Goal: Transaction & Acquisition: Book appointment/travel/reservation

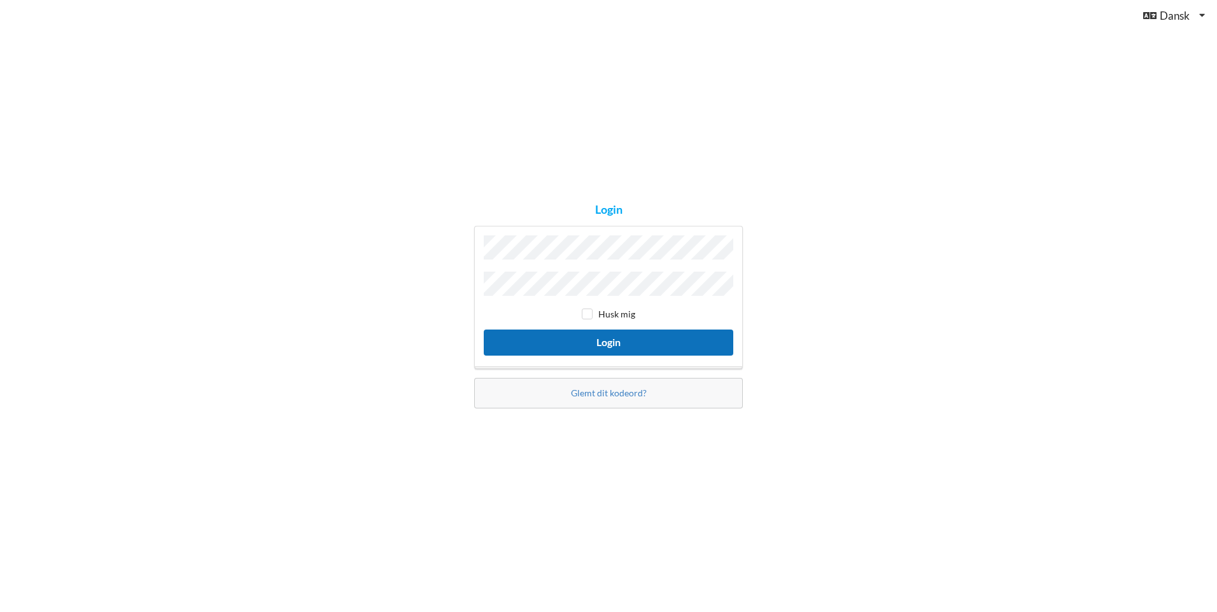
click at [523, 342] on button "Login" at bounding box center [609, 343] width 250 height 26
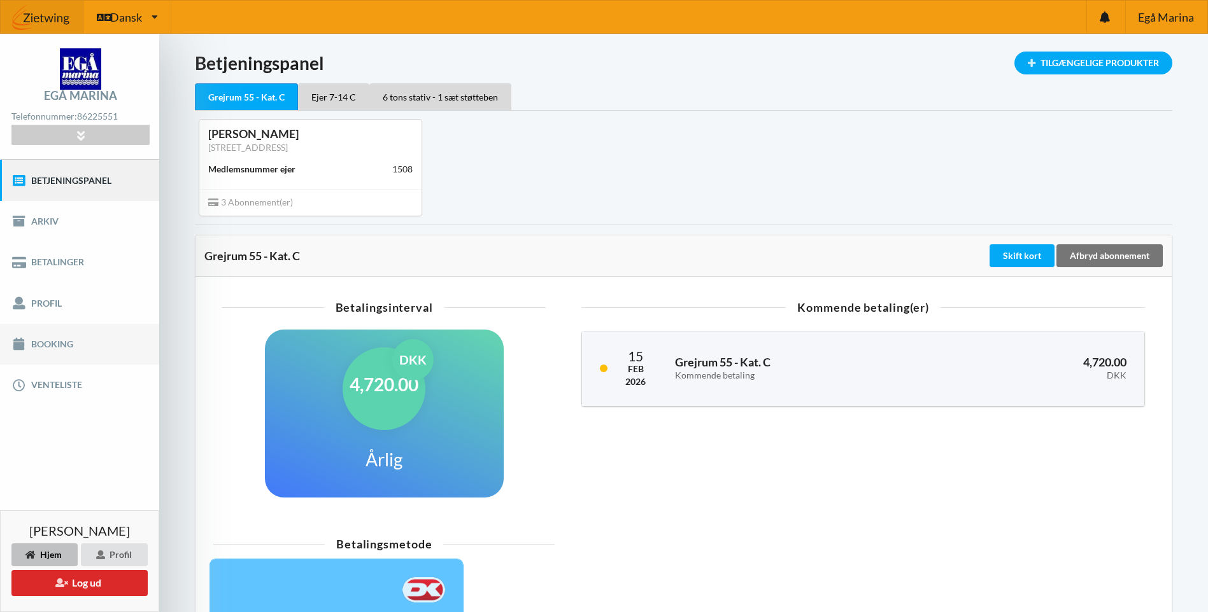
click at [57, 341] on link "Booking" at bounding box center [79, 344] width 159 height 41
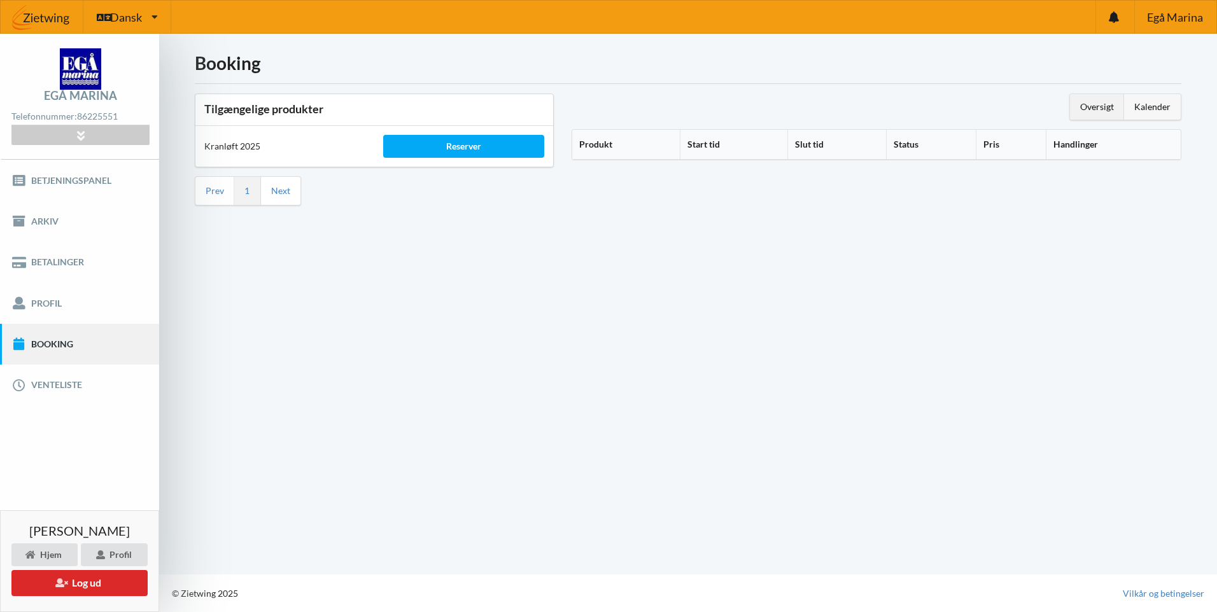
click at [1149, 109] on div "Kalender" at bounding box center [1152, 106] width 57 height 25
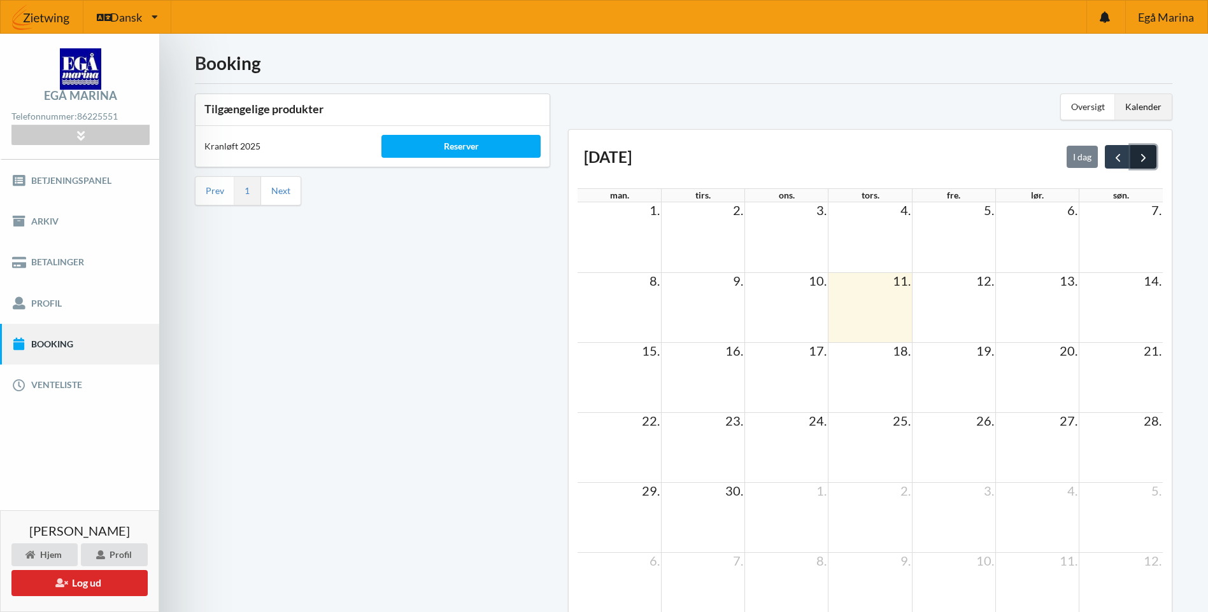
click at [1149, 155] on span "next" at bounding box center [1142, 157] width 13 height 13
click at [1143, 357] on span "19." at bounding box center [1152, 350] width 20 height 15
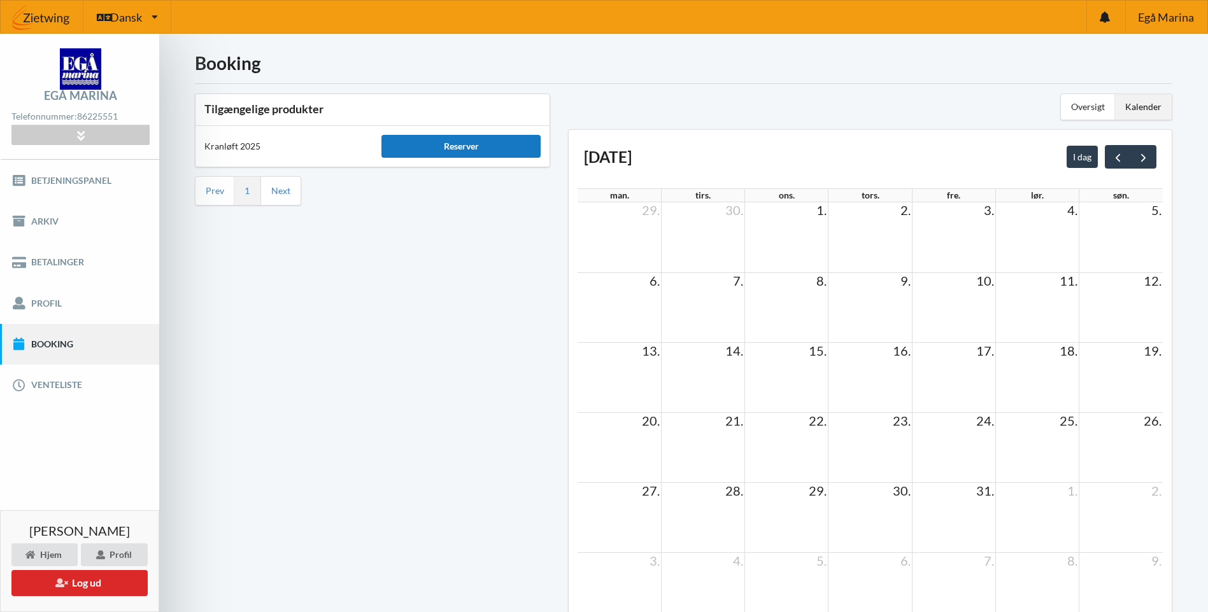
click at [421, 148] on div "Reserver" at bounding box center [460, 146] width 159 height 23
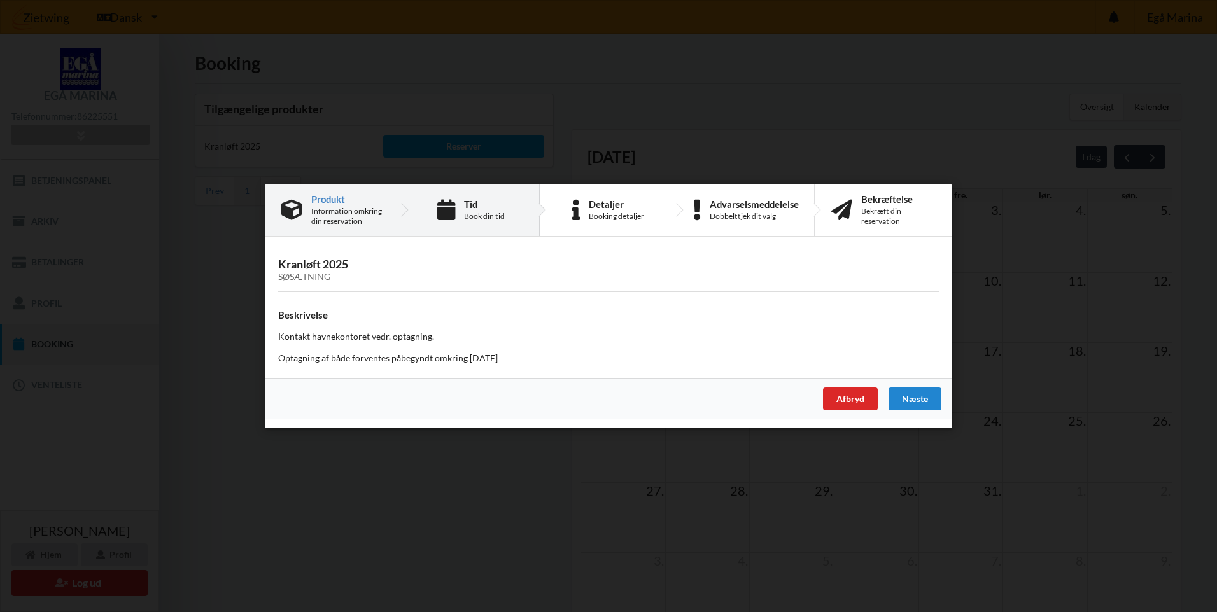
click at [485, 217] on div "Book din tid" at bounding box center [484, 216] width 41 height 10
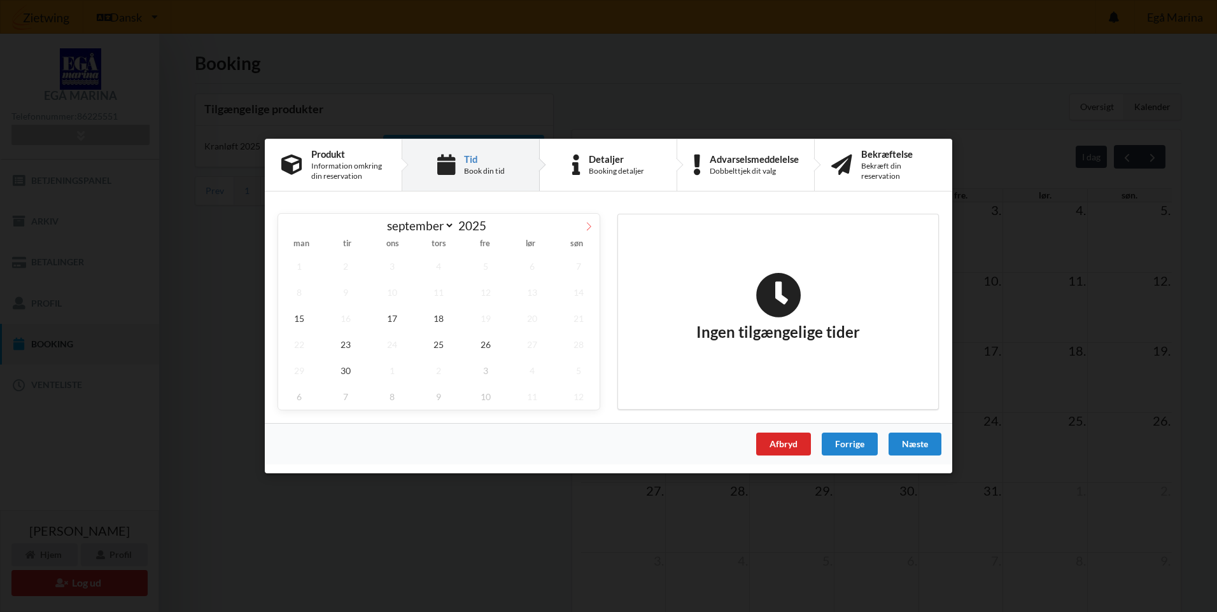
click at [590, 226] on icon at bounding box center [588, 226] width 9 height 9
select select "9"
click at [539, 313] on span "18" at bounding box center [532, 319] width 42 height 26
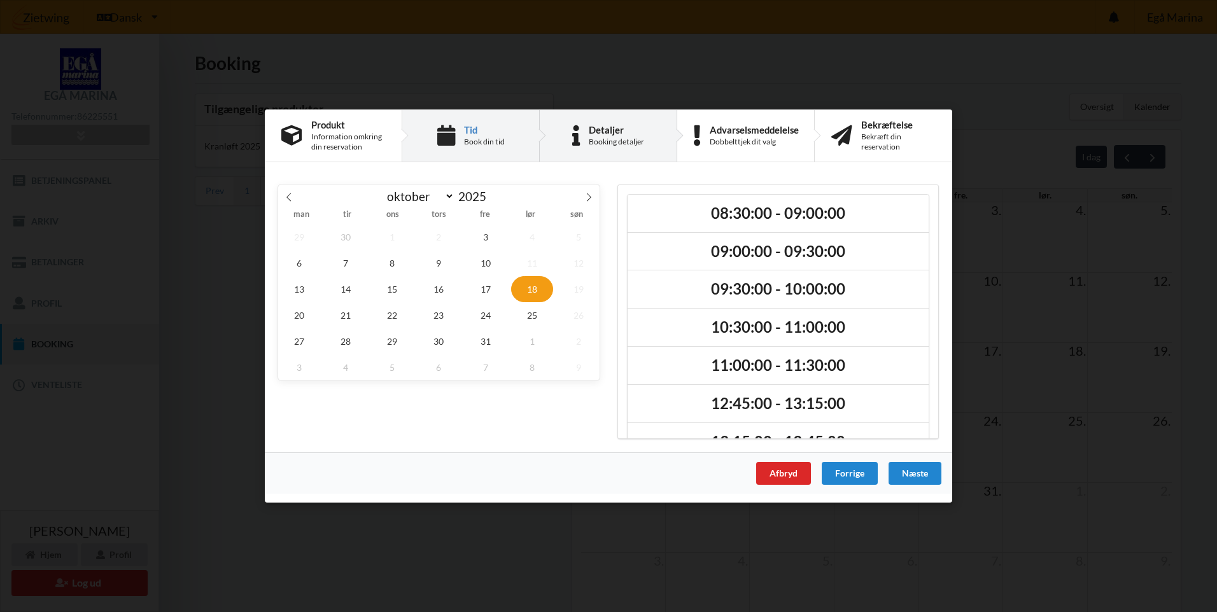
click at [614, 145] on div "Booking detaljer" at bounding box center [616, 142] width 55 height 10
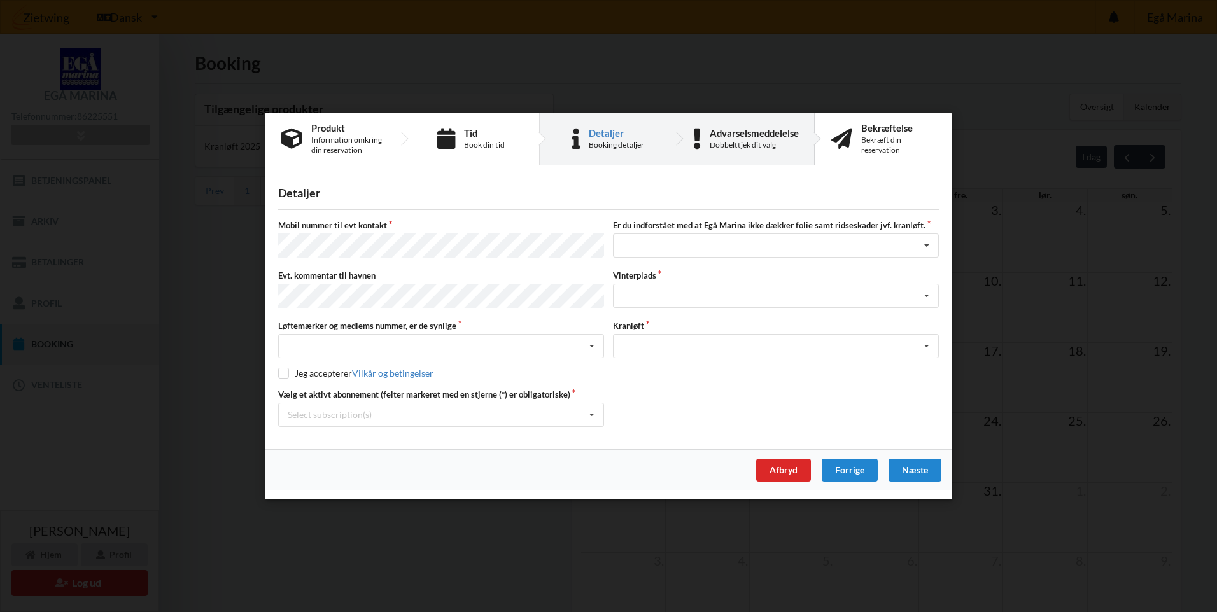
click at [723, 138] on div "Advarselsmeddelelse" at bounding box center [754, 133] width 89 height 10
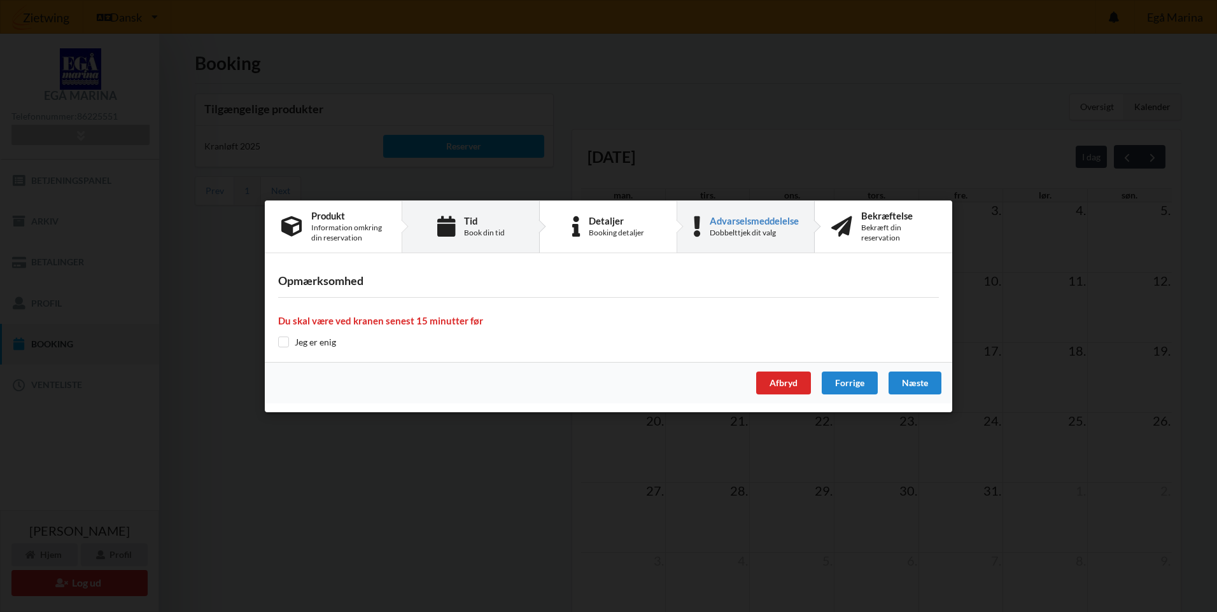
click at [466, 215] on div "Tid Book din tid" at bounding box center [471, 227] width 138 height 52
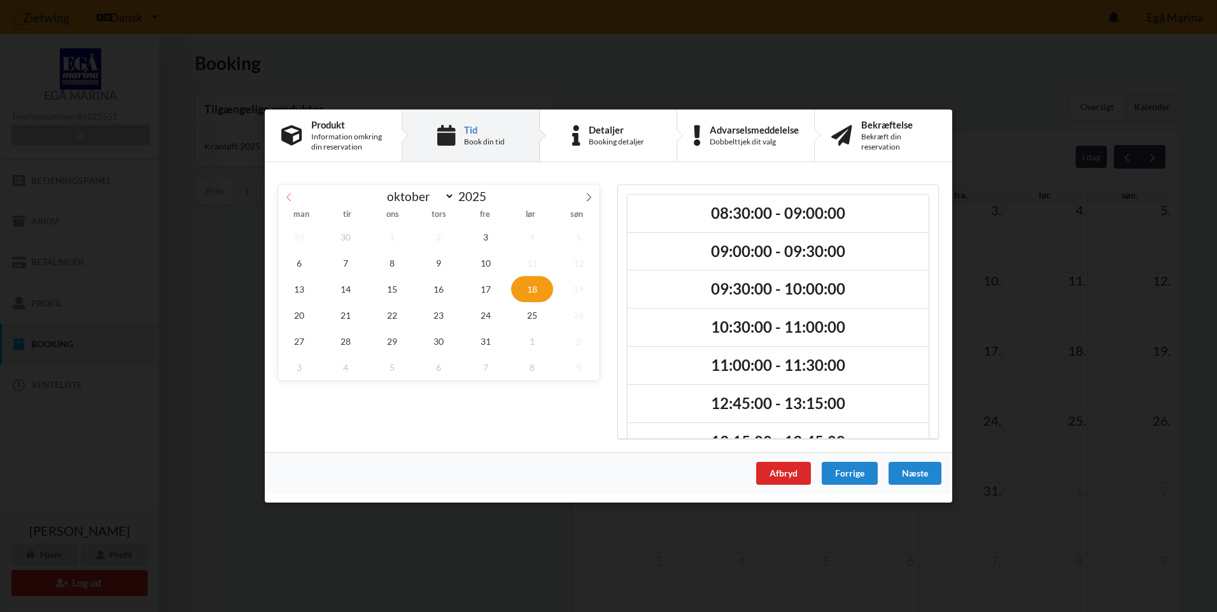
click at [291, 194] on icon at bounding box center [289, 197] width 9 height 9
click at [590, 189] on span at bounding box center [589, 196] width 22 height 22
select select "9"
click at [534, 313] on span "25" at bounding box center [532, 315] width 42 height 26
click at [530, 286] on span "18" at bounding box center [532, 289] width 42 height 26
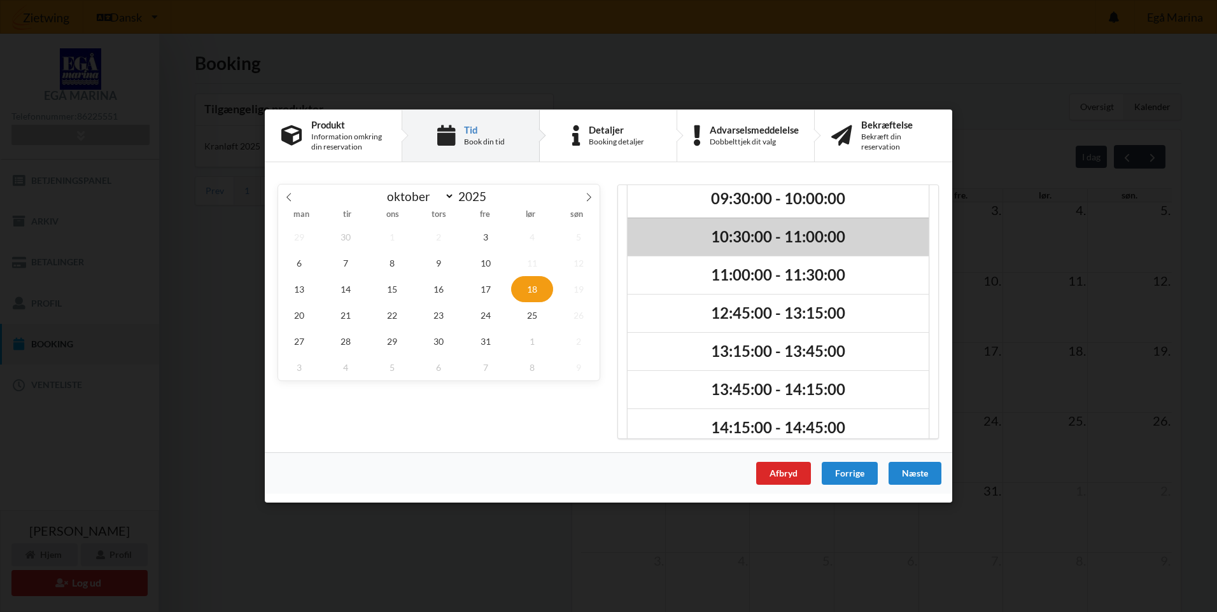
scroll to position [108, 0]
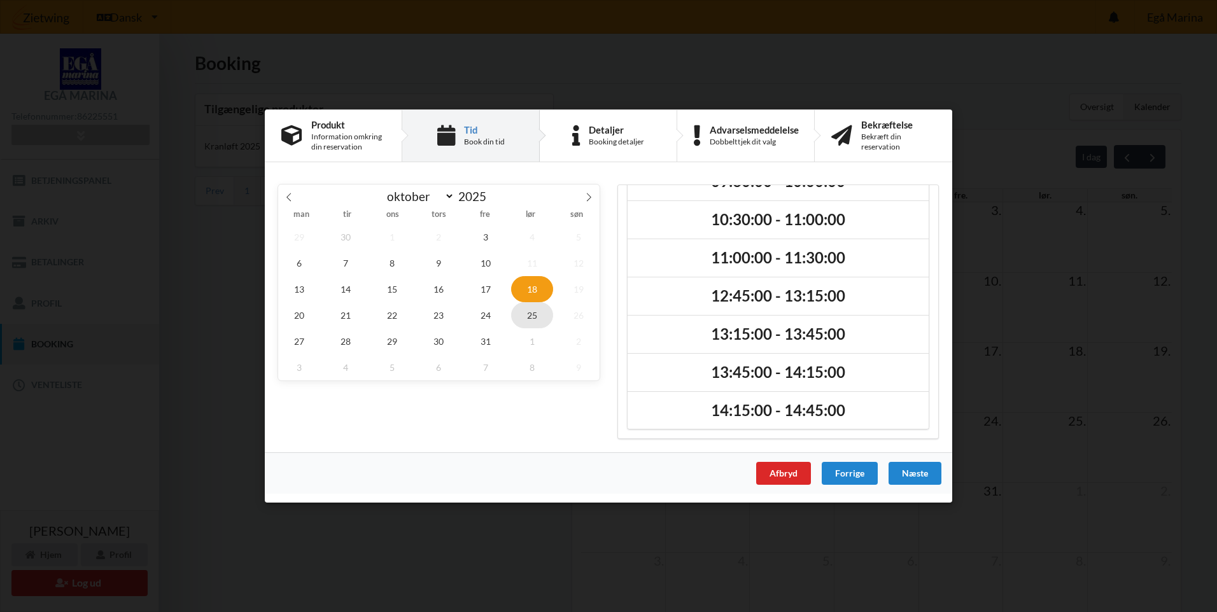
click at [539, 315] on span "25" at bounding box center [532, 315] width 42 height 26
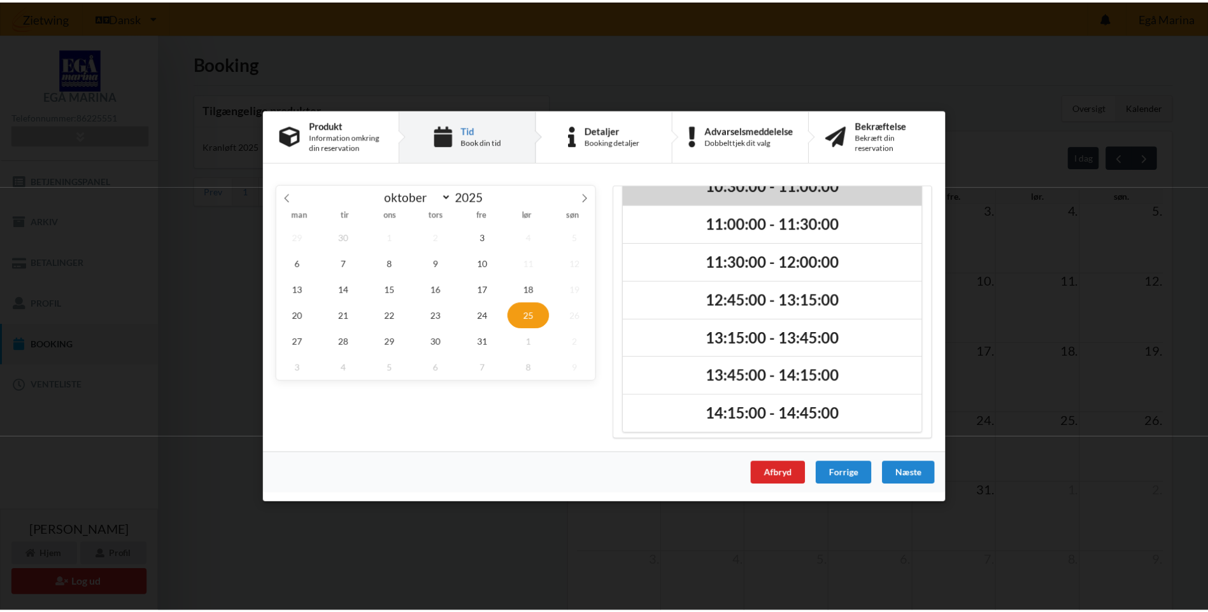
scroll to position [184, 0]
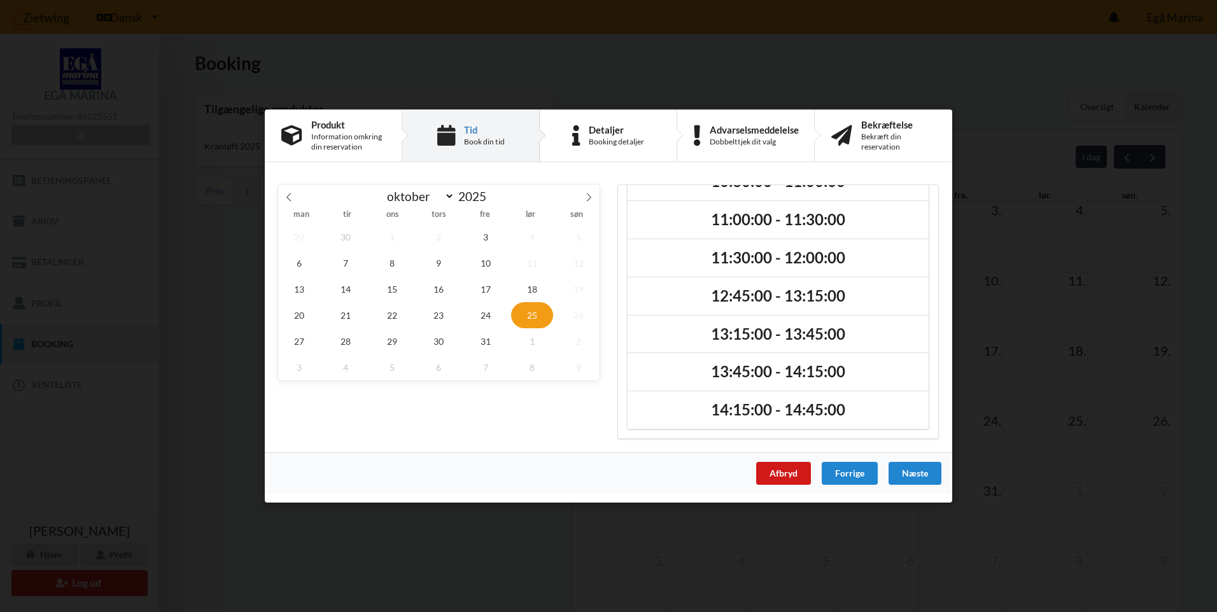
click at [772, 471] on div "Afbryd" at bounding box center [783, 473] width 55 height 23
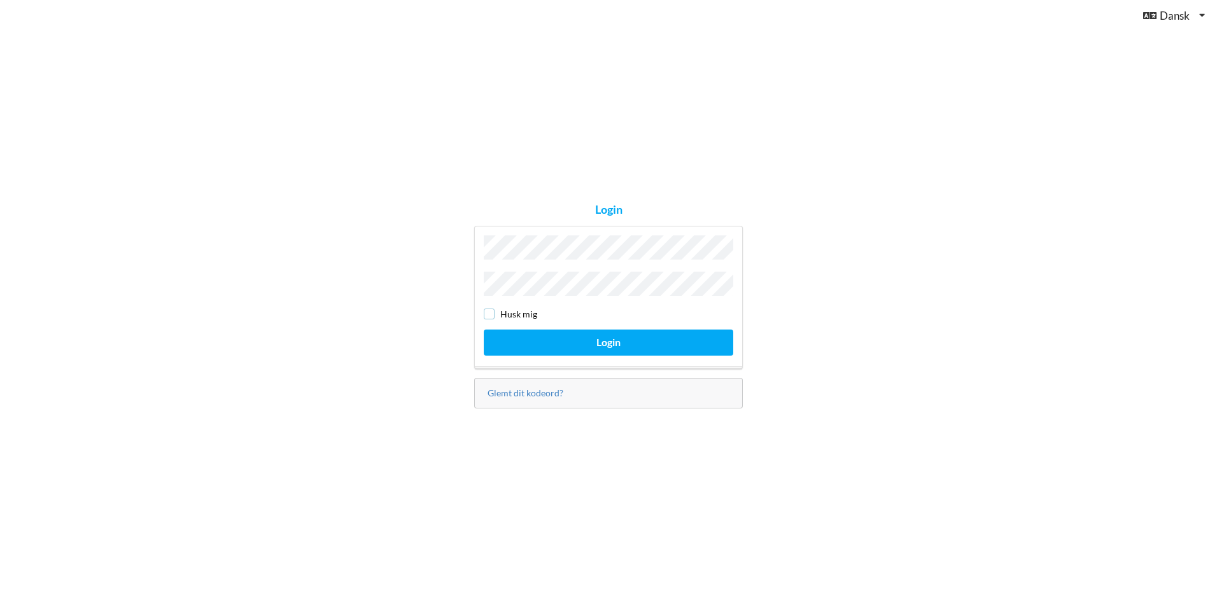
click at [492, 310] on div "Husk mig" at bounding box center [609, 314] width 250 height 13
click at [589, 310] on input "checkbox" at bounding box center [587, 314] width 11 height 11
checkbox input "true"
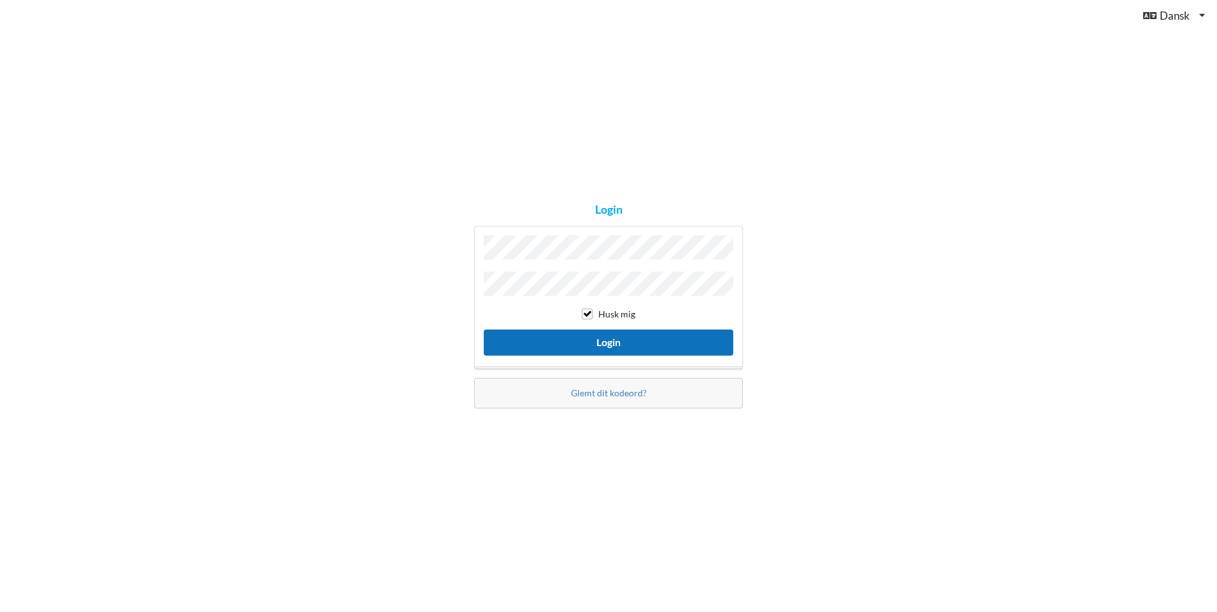
click at [586, 330] on button "Login" at bounding box center [609, 343] width 250 height 26
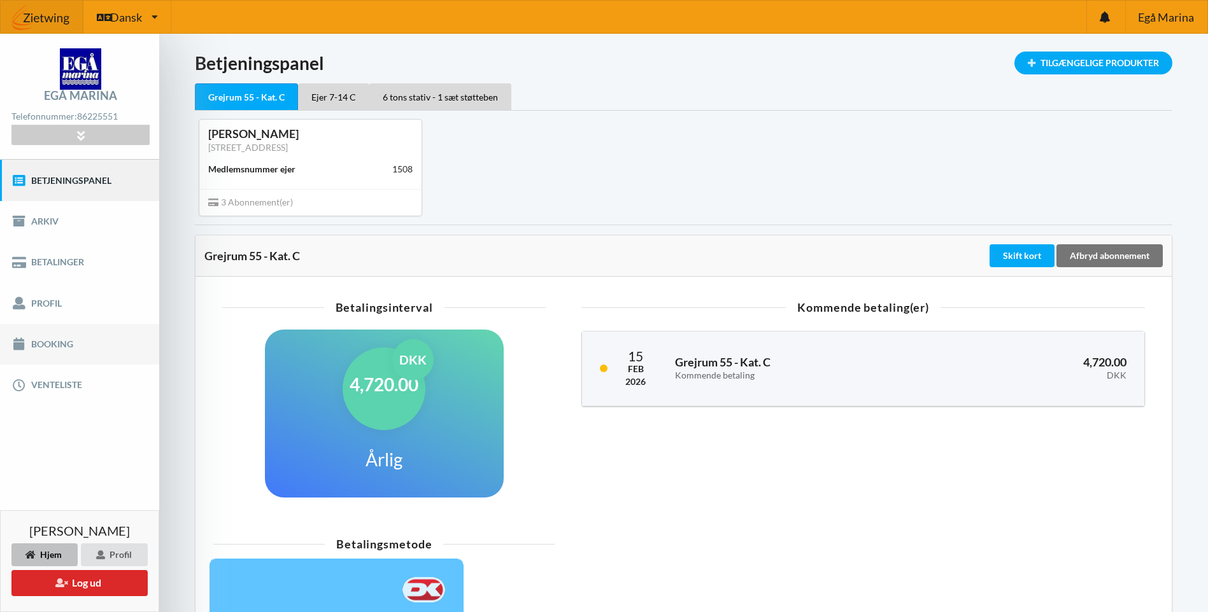
click at [52, 339] on link "Booking" at bounding box center [79, 344] width 159 height 41
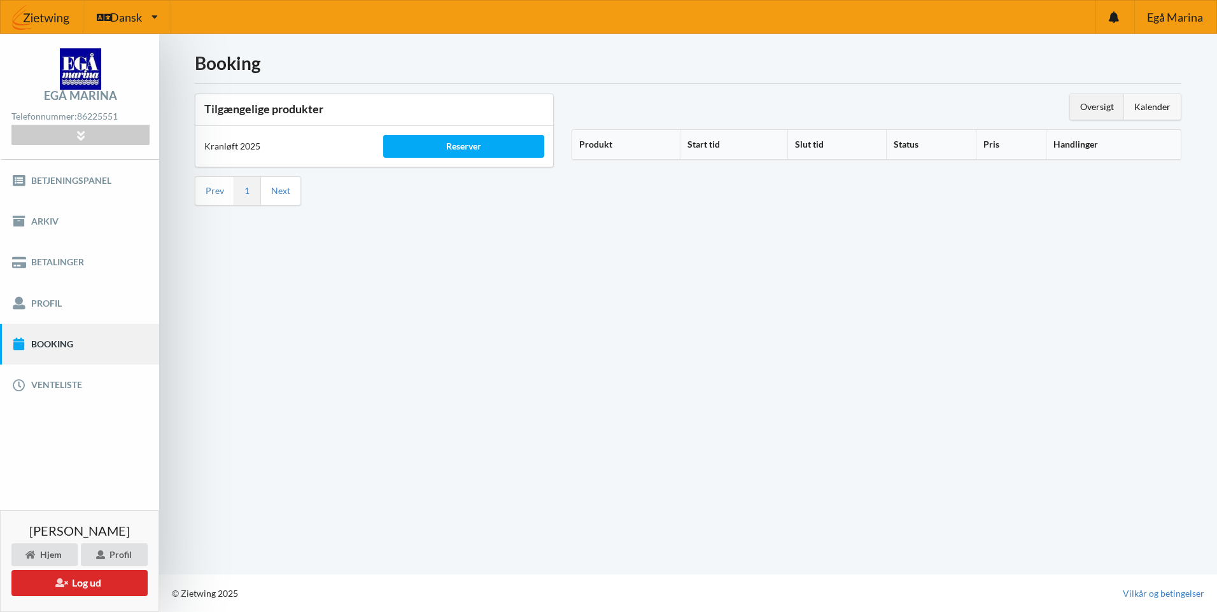
click at [1156, 104] on div "Kalender" at bounding box center [1152, 106] width 57 height 25
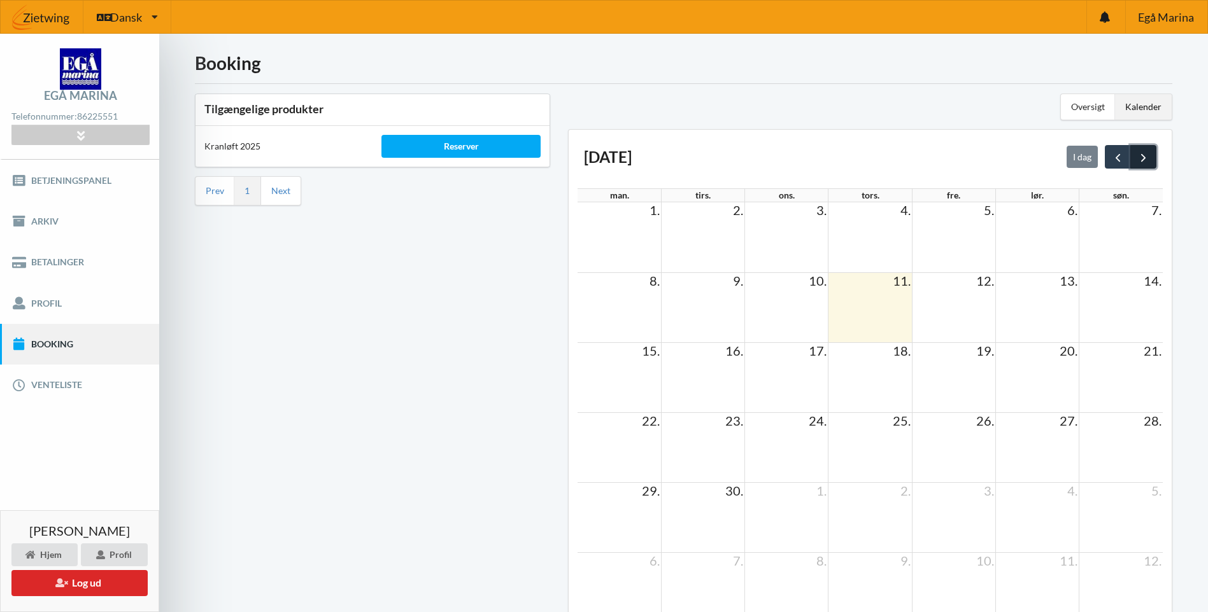
click at [1152, 160] on button "next" at bounding box center [1143, 156] width 26 height 23
click at [1054, 516] on td at bounding box center [1036, 518] width 83 height 70
click at [975, 498] on span "31." at bounding box center [985, 490] width 20 height 15
click at [1114, 150] on button "prev" at bounding box center [1118, 156] width 26 height 23
click at [1146, 160] on span "next" at bounding box center [1142, 157] width 13 height 13
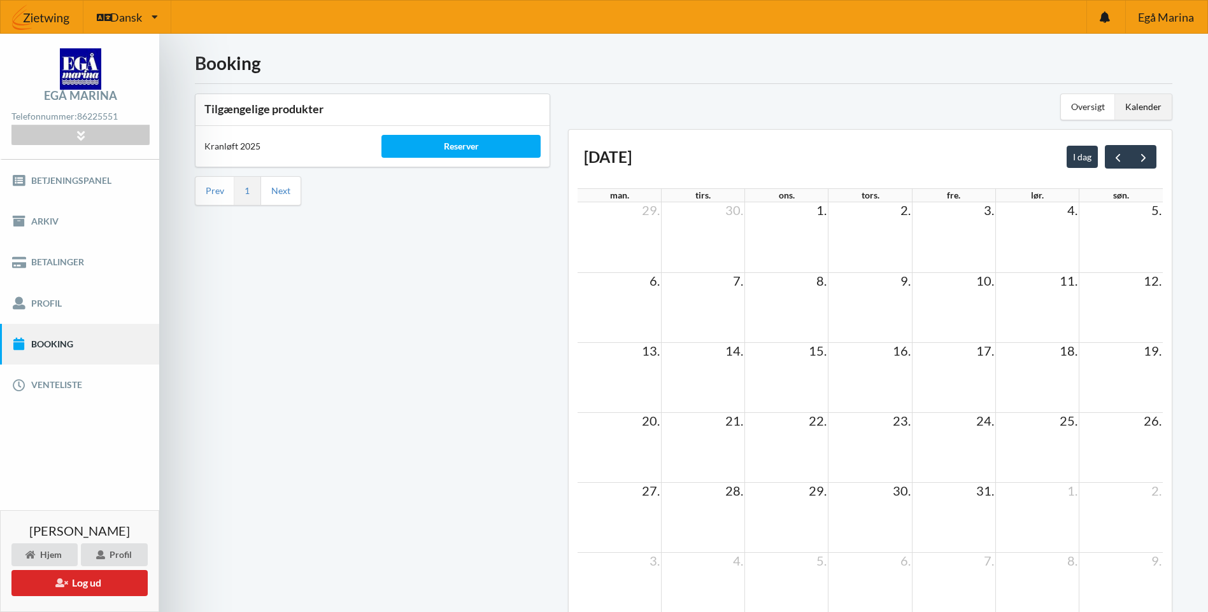
click at [954, 496] on td "31." at bounding box center [953, 491] width 83 height 16
click at [985, 497] on span "31." at bounding box center [985, 490] width 20 height 15
click at [1065, 427] on span "25." at bounding box center [1068, 420] width 20 height 15
click at [446, 143] on div "Reserver" at bounding box center [460, 146] width 159 height 23
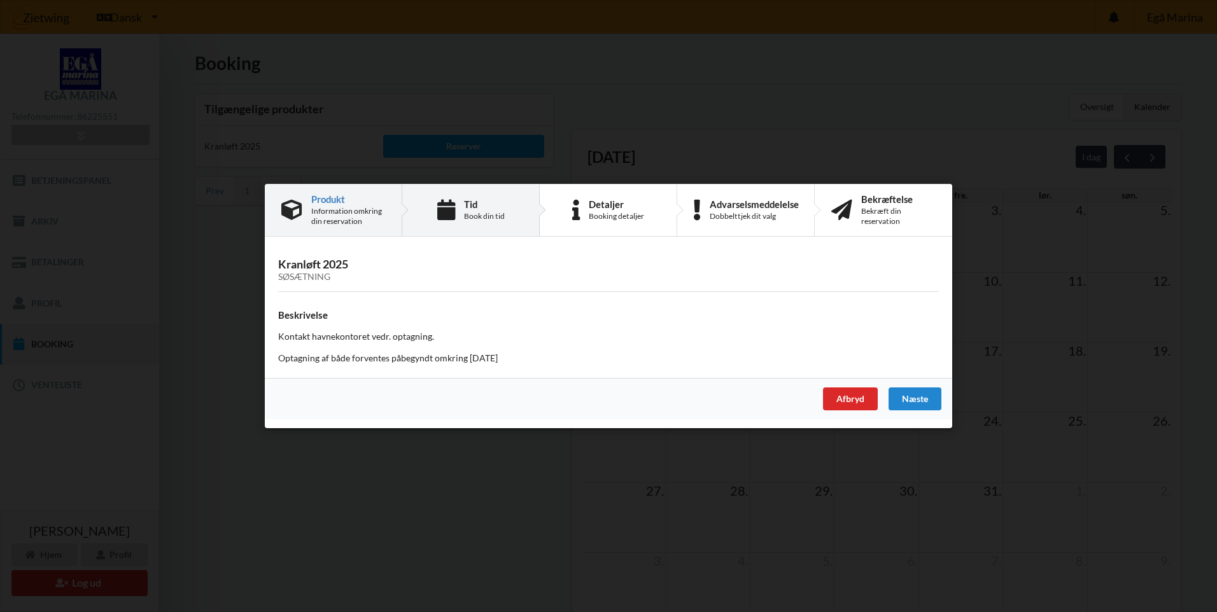
click at [476, 214] on div "Book din tid" at bounding box center [484, 216] width 41 height 10
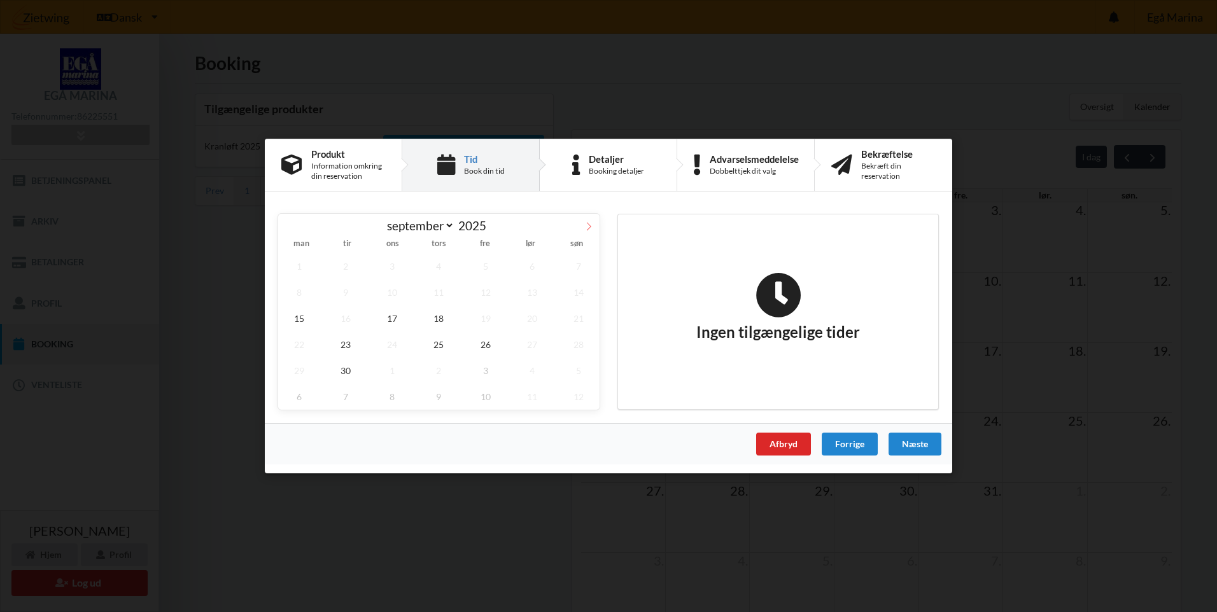
click at [590, 229] on icon at bounding box center [588, 226] width 9 height 9
select select "9"
click at [492, 344] on span "24" at bounding box center [486, 345] width 42 height 26
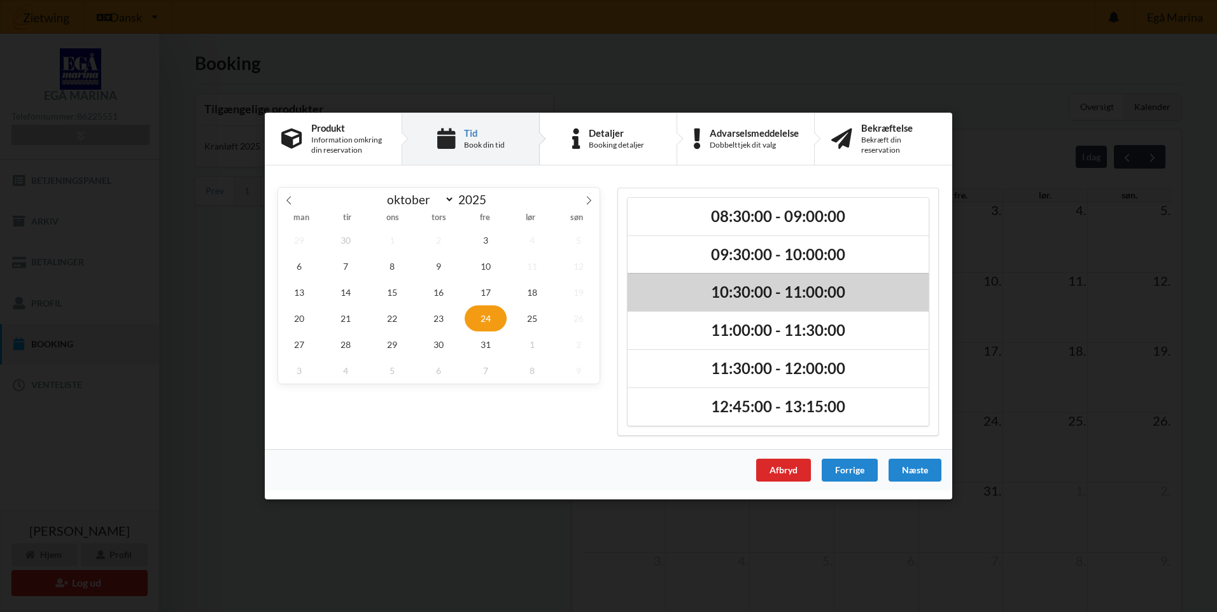
click at [718, 296] on h2 "10:30:00 - 11:00:00" at bounding box center [778, 293] width 283 height 20
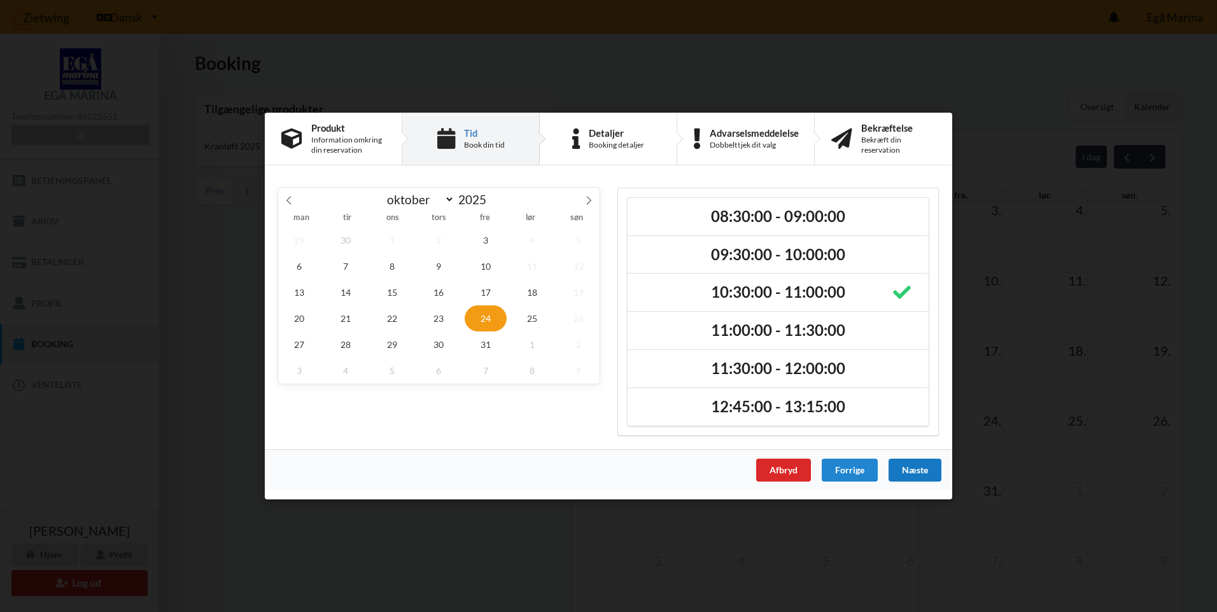
click at [911, 476] on div "Næste" at bounding box center [915, 470] width 53 height 23
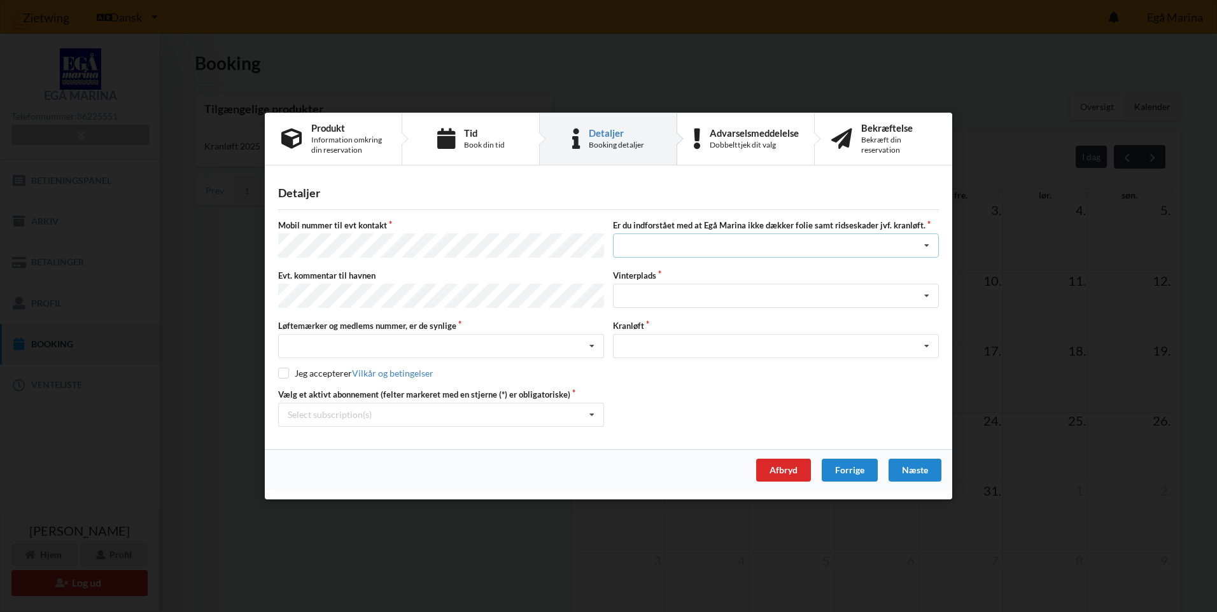
click at [754, 248] on div "Jeg har tæpper med og tager selv ansvaret for eventuelle folie samt ridseskader…" at bounding box center [776, 246] width 326 height 24
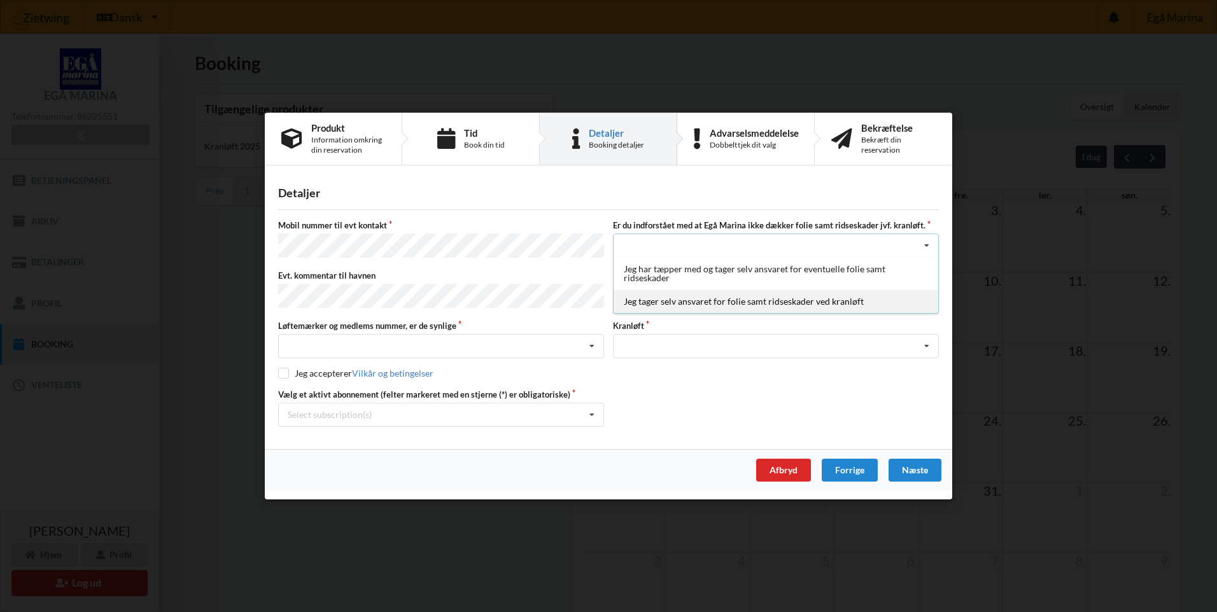
click at [752, 305] on div "Jeg tager selv ansvaret for folie samt ridseskader ved kranløft" at bounding box center [776, 302] width 325 height 24
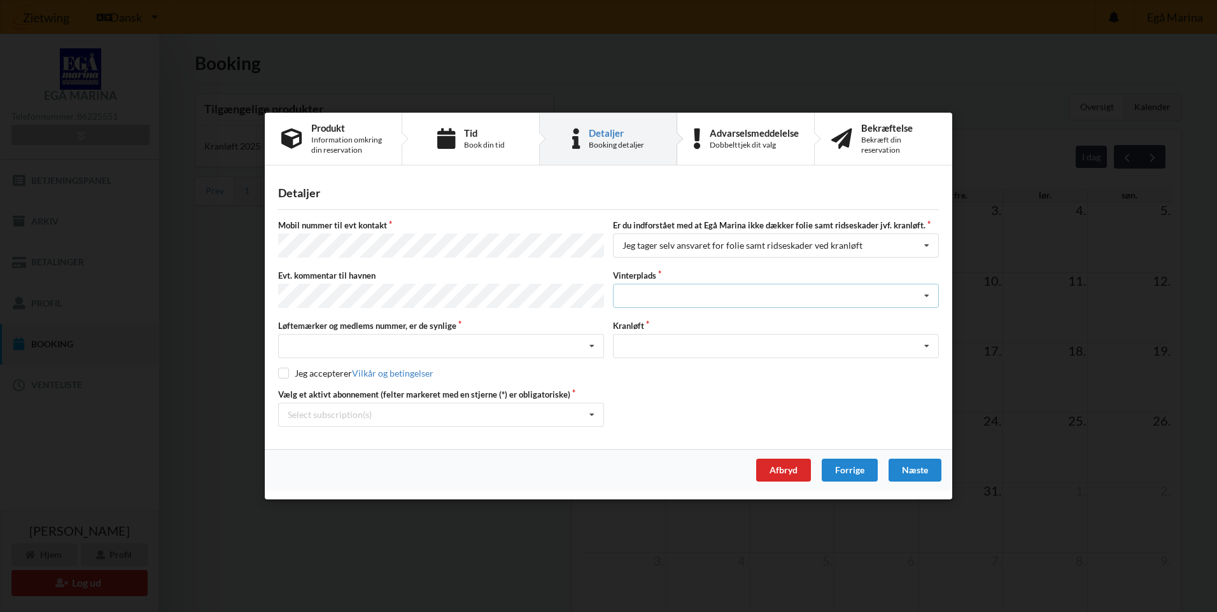
click at [752, 299] on div "Landplads nr. 1 Landplads nr. 2 Landplads nr.3 Landplads nr. 4 Landplads nr. 5 …" at bounding box center [776, 296] width 326 height 24
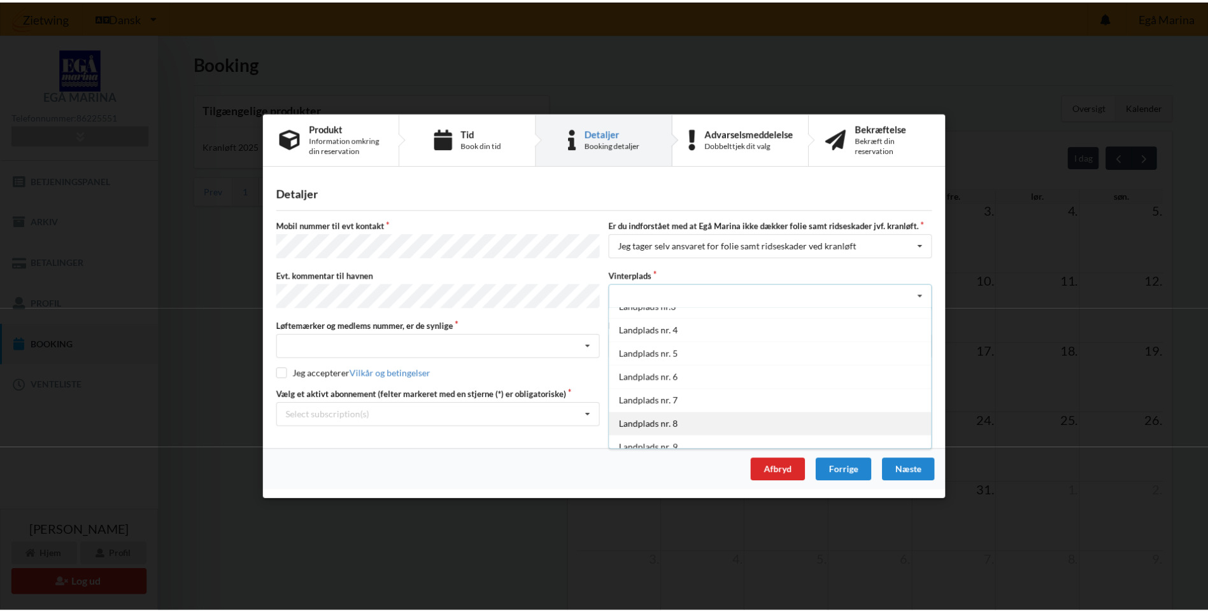
scroll to position [141, 0]
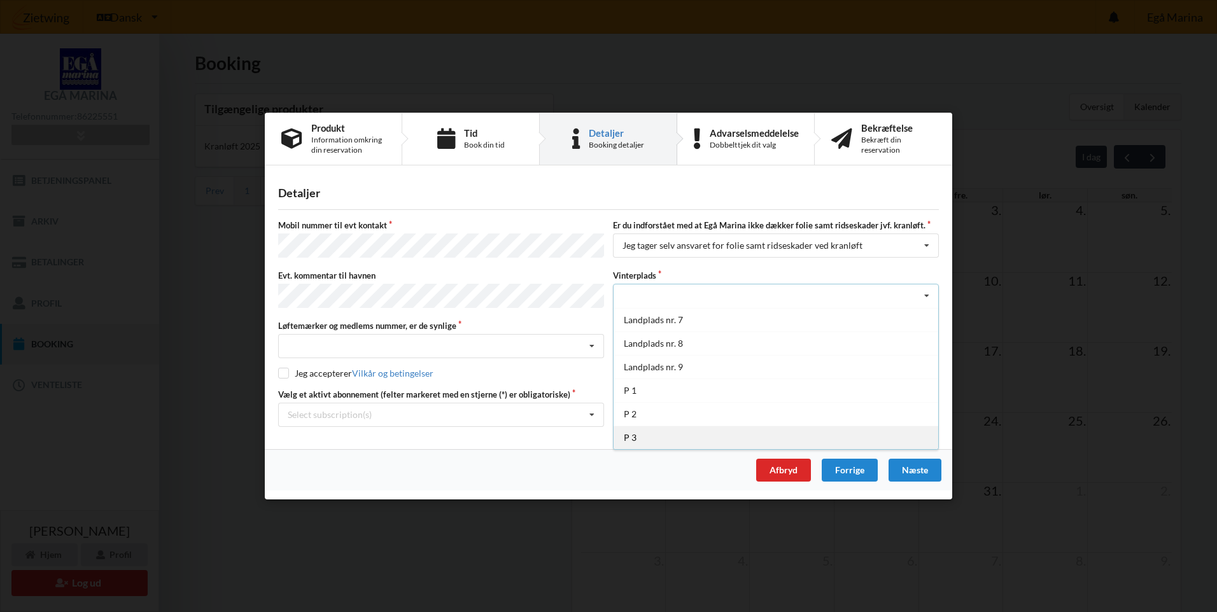
click at [651, 434] on div "P 3" at bounding box center [776, 438] width 325 height 24
click at [700, 350] on div "Optagning" at bounding box center [776, 346] width 326 height 24
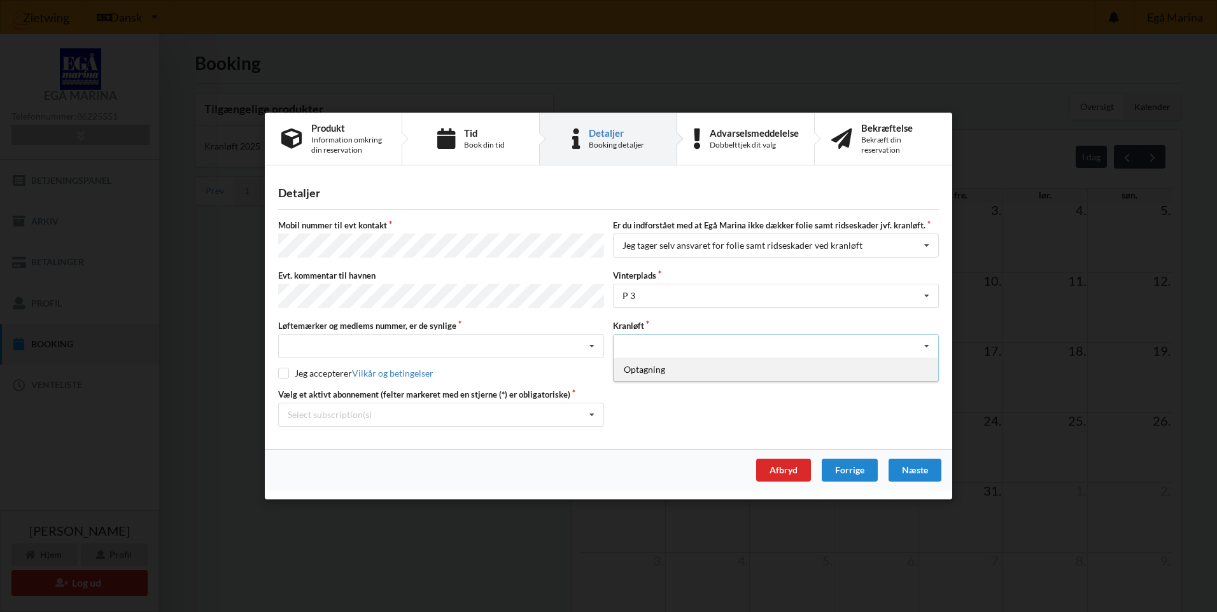
click at [666, 365] on div "Optagning" at bounding box center [776, 370] width 325 height 24
click at [588, 340] on icon at bounding box center [592, 347] width 19 height 24
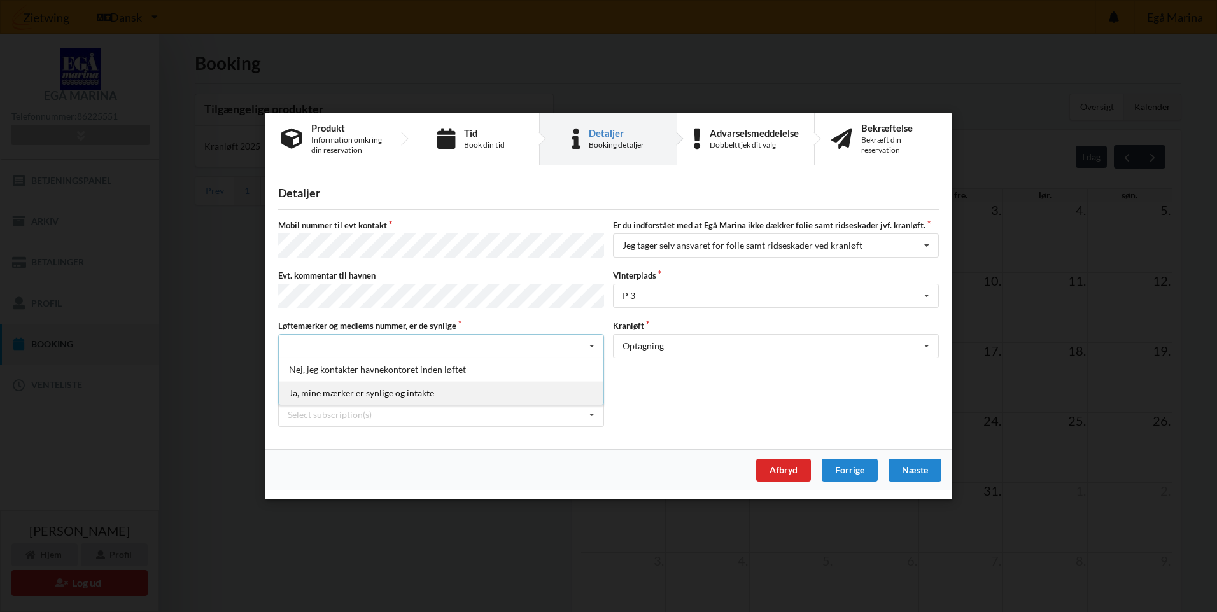
click at [404, 390] on div "Ja, mine mærker er synlige og intakte" at bounding box center [441, 393] width 325 height 24
click at [284, 372] on input "checkbox" at bounding box center [283, 373] width 11 height 11
checkbox input "true"
click at [593, 411] on icon at bounding box center [592, 416] width 19 height 24
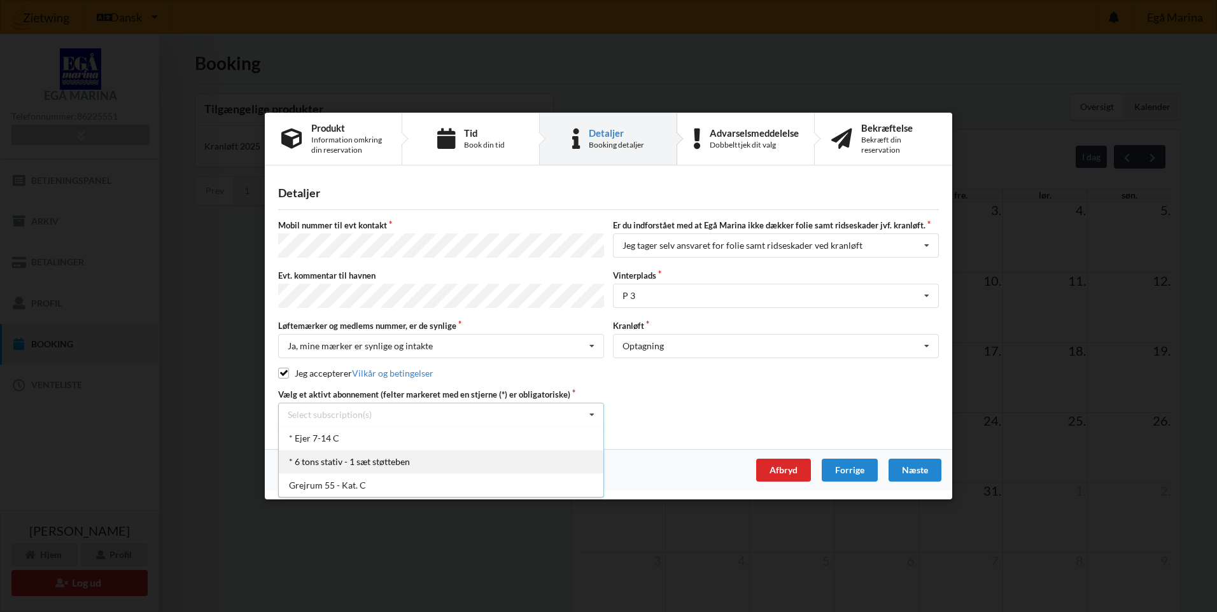
click at [399, 467] on div "* 6 tons stativ - 1 sæt støtteben" at bounding box center [441, 462] width 325 height 24
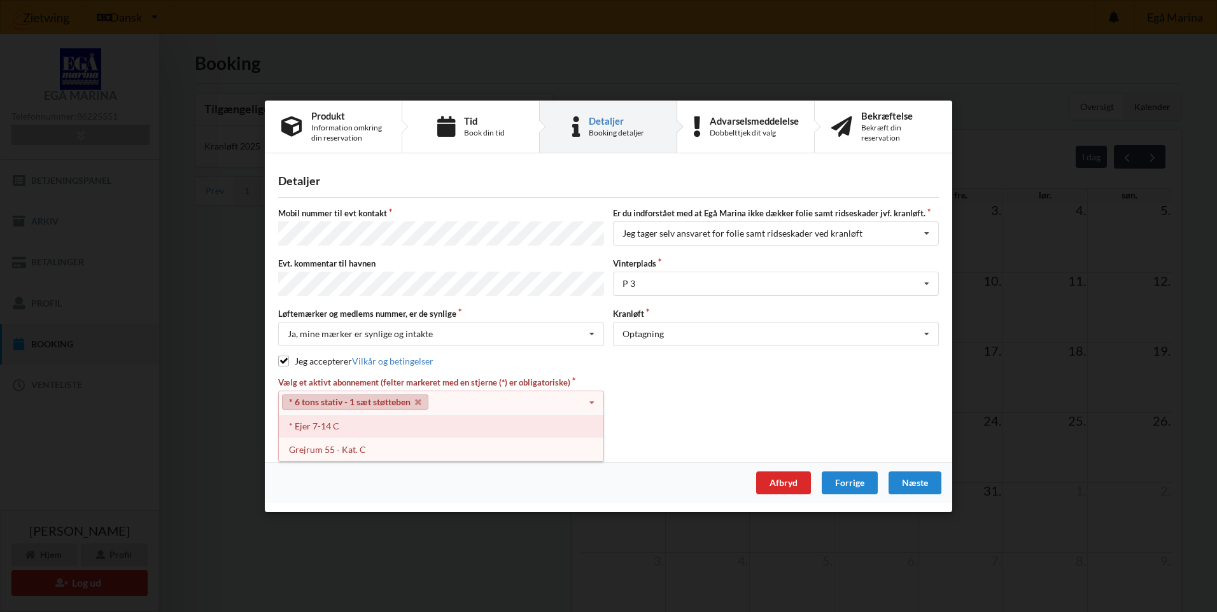
click at [397, 423] on div "* Ejer 7-14 C" at bounding box center [441, 426] width 325 height 24
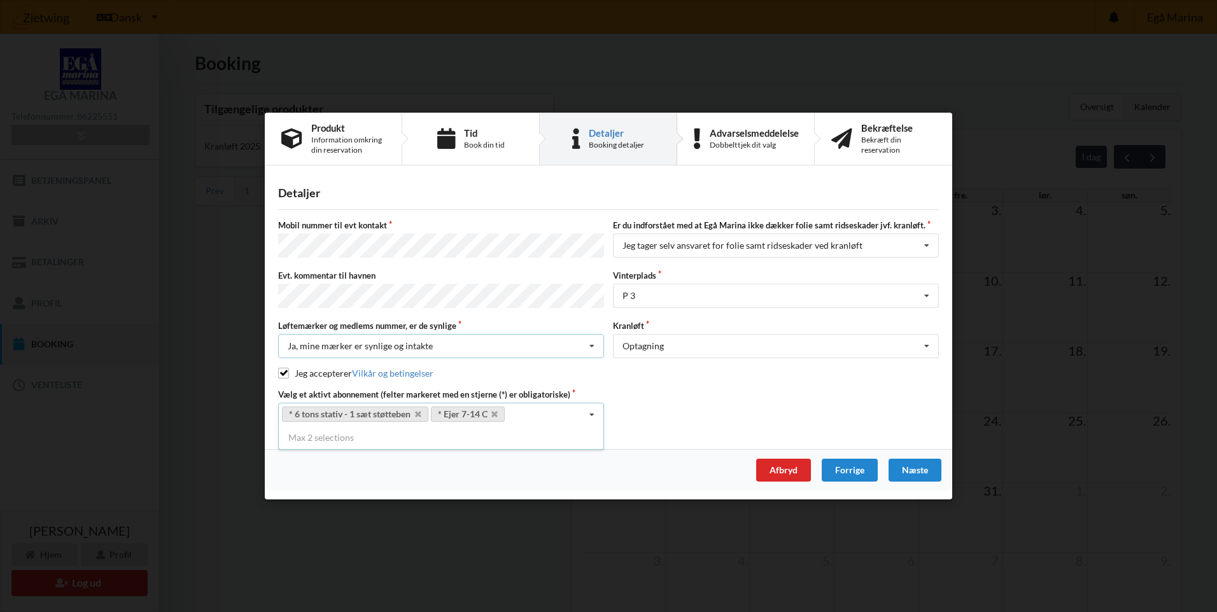
click at [503, 350] on div "Ja, mine mærker er synlige og intakte Nej, jeg kontakter havnekontoret inden lø…" at bounding box center [441, 346] width 326 height 24
click at [901, 249] on div "Jeg tager selv ansvaret for folie samt ridseskader ved kranløft Jeg har tæpper …" at bounding box center [776, 246] width 326 height 24
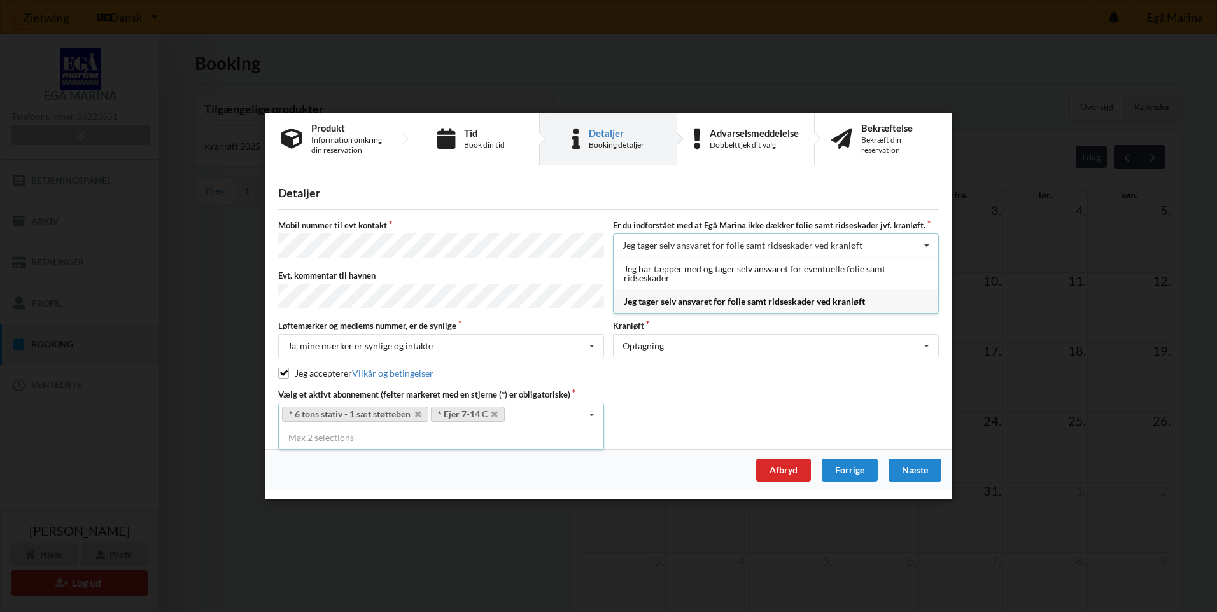
click at [901, 249] on div "Jeg tager selv ansvaret for folie samt ridseskader ved kranløft Jeg har tæpper …" at bounding box center [776, 246] width 326 height 24
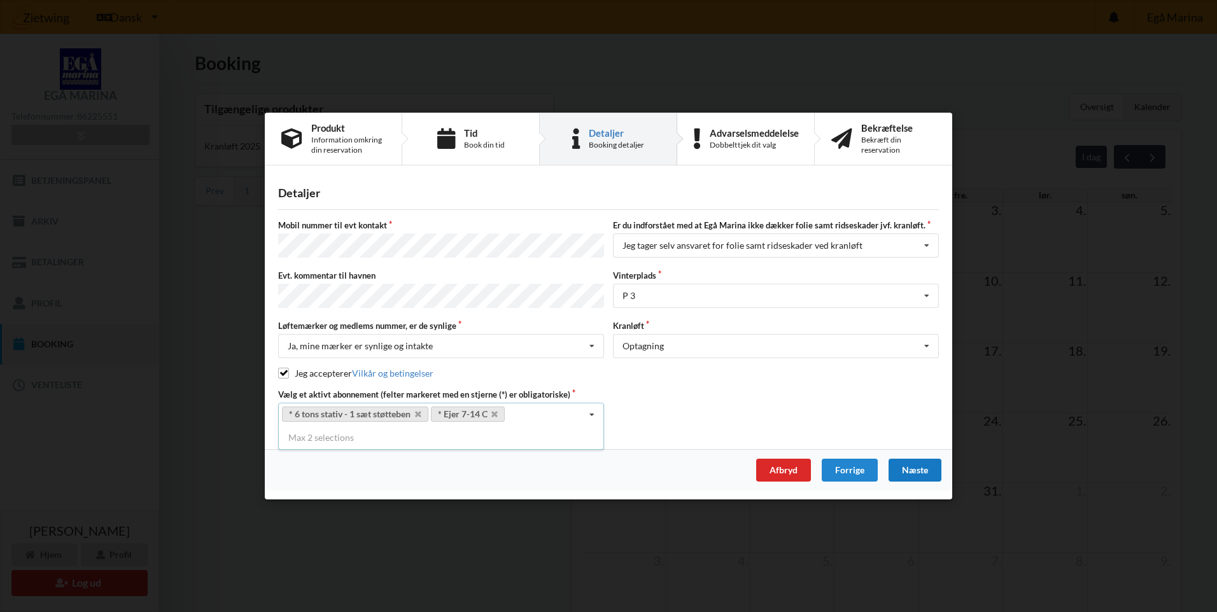
click at [918, 466] on div "Næste" at bounding box center [915, 470] width 53 height 23
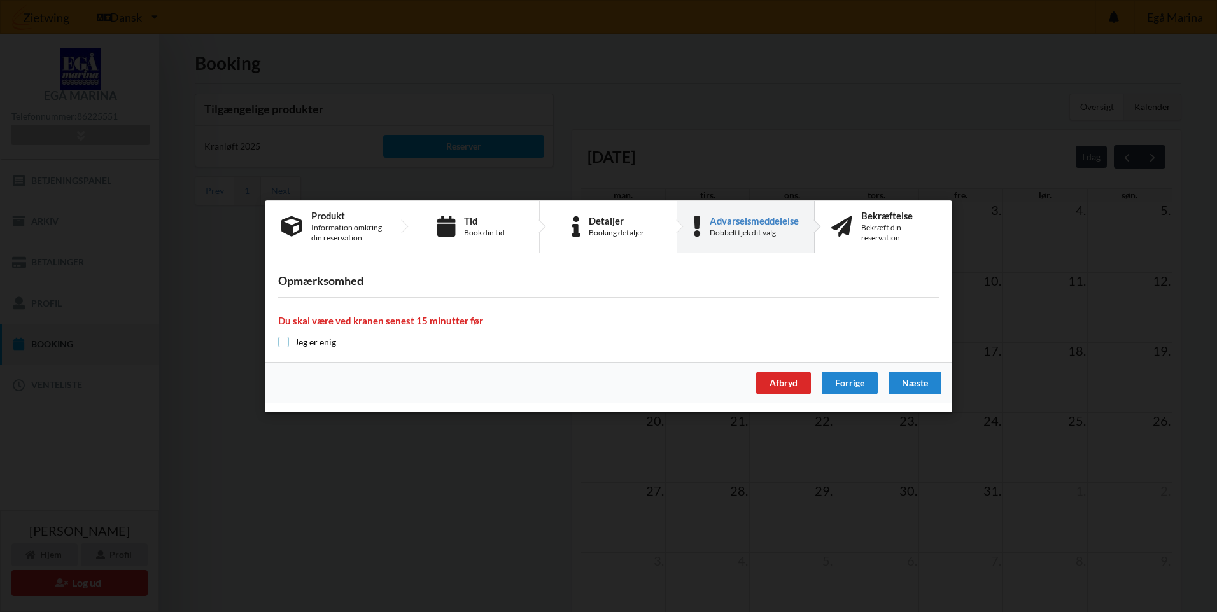
click at [279, 341] on input "checkbox" at bounding box center [283, 342] width 11 height 11
checkbox input "true"
click at [915, 391] on div "Næste" at bounding box center [915, 383] width 53 height 23
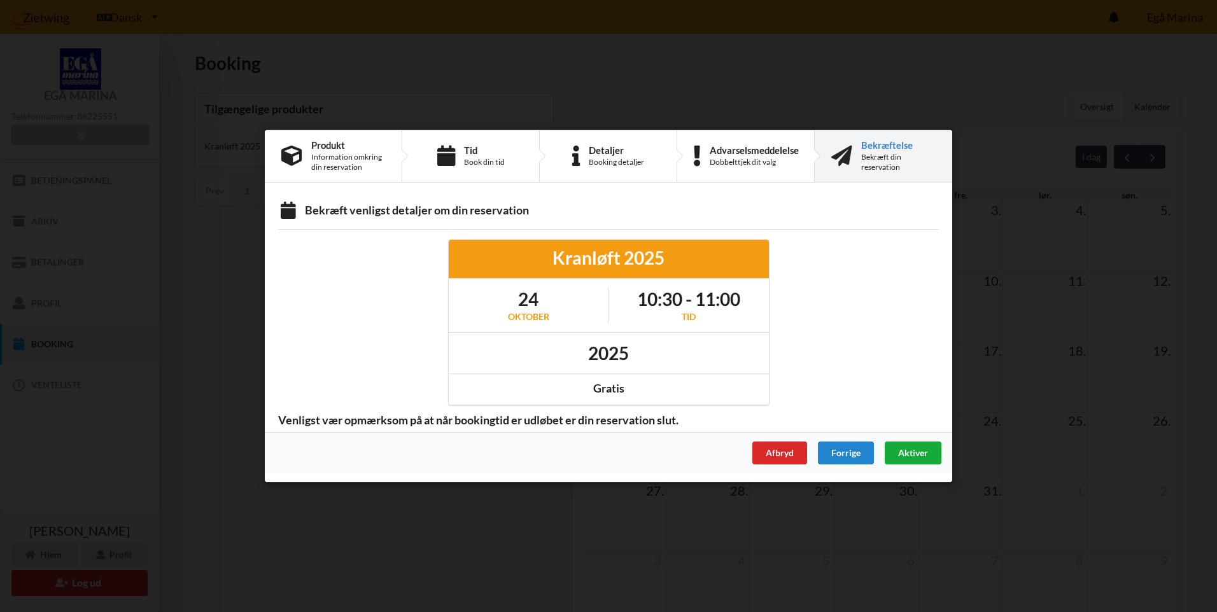
click at [907, 452] on span "Aktiver" at bounding box center [913, 453] width 30 height 11
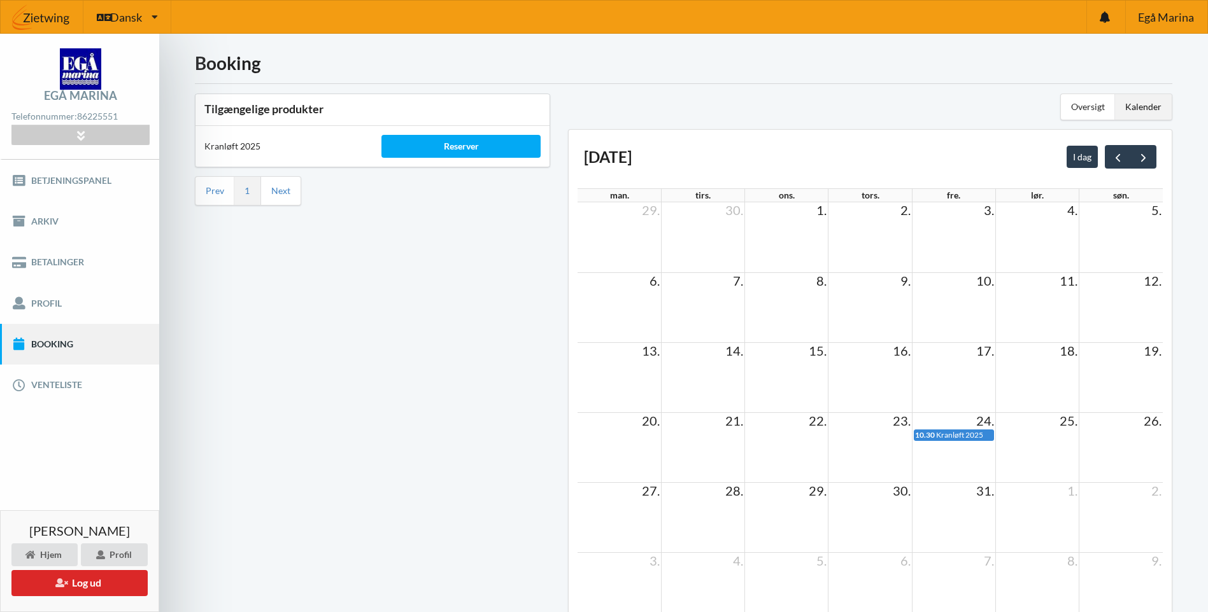
click at [55, 344] on link "Booking" at bounding box center [79, 344] width 159 height 41
click at [1100, 17] on icon at bounding box center [1105, 16] width 10 height 11
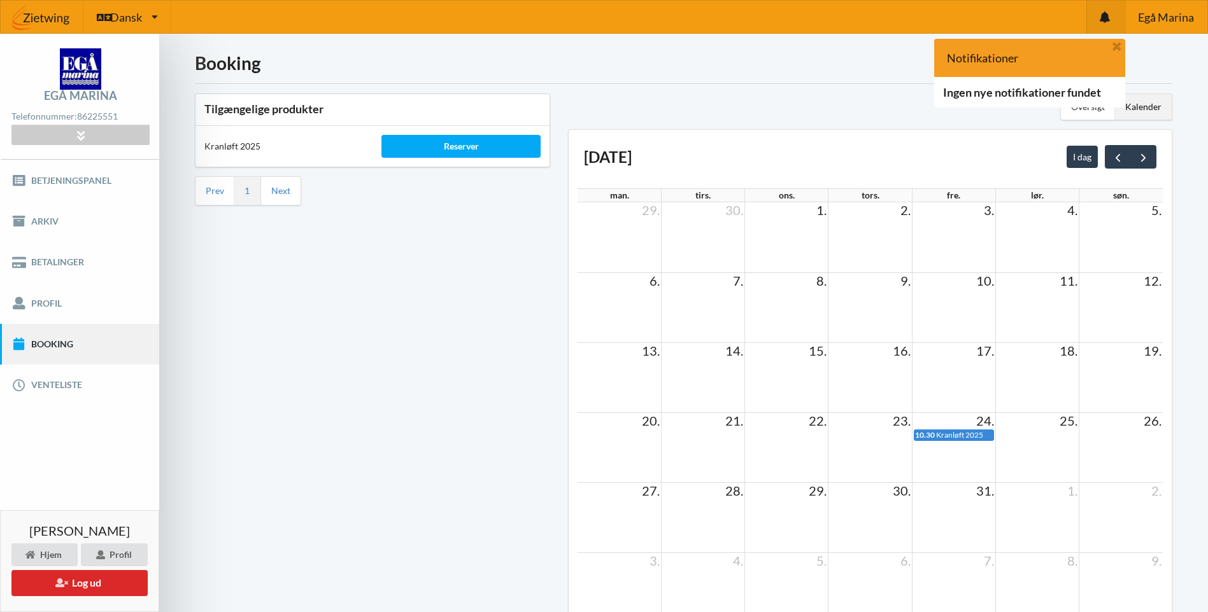
click at [951, 94] on div "Ingen nye notifikationer fundet" at bounding box center [1029, 92] width 191 height 31
